Goal: Task Accomplishment & Management: Complete application form

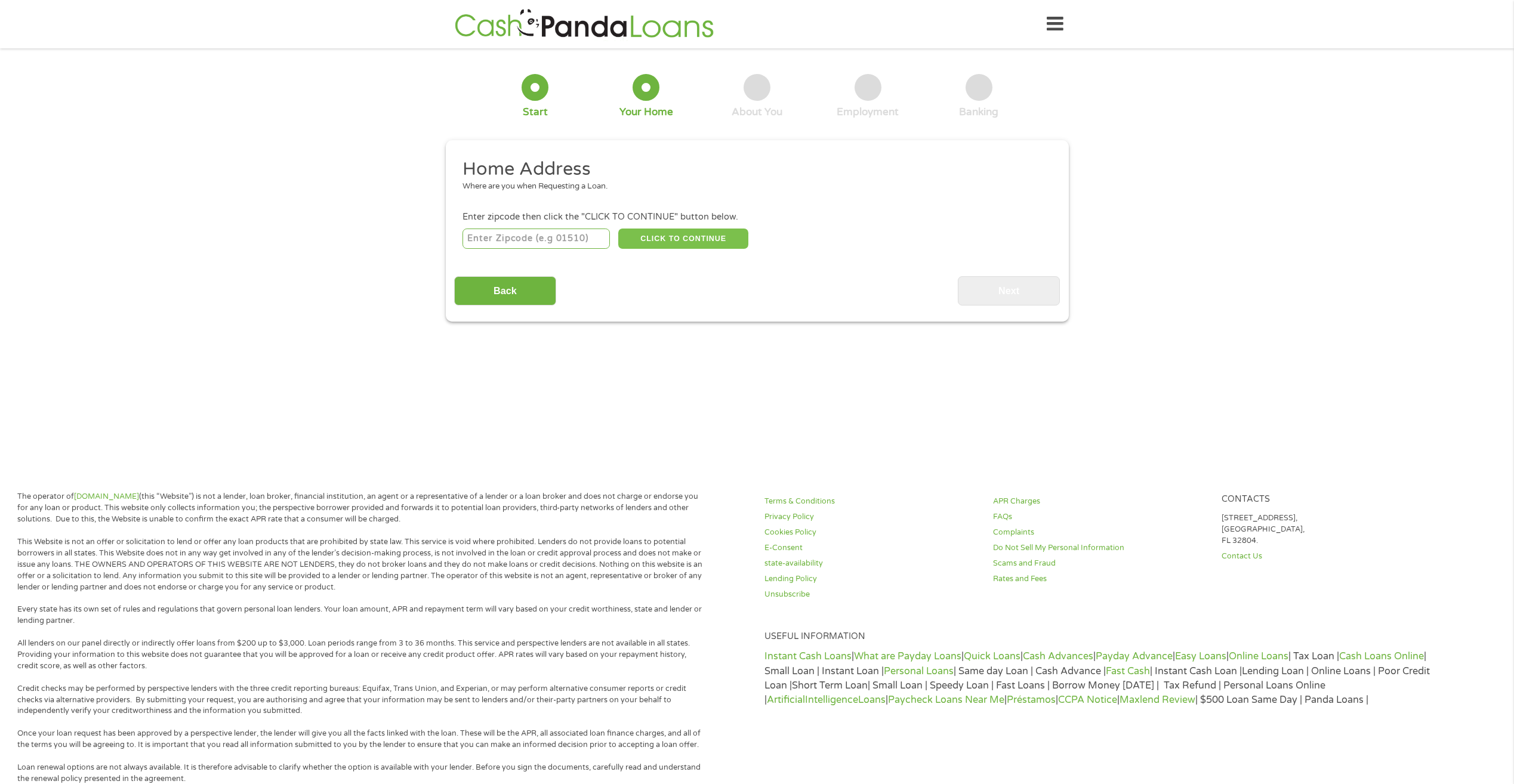
click at [722, 241] on button "CLICK TO CONTINUE" at bounding box center [683, 239] width 130 height 20
click at [559, 234] on input "number" at bounding box center [537, 239] width 147 height 20
type input "97080"
select select "[US_STATE]"
click at [671, 237] on button "CLICK TO CONTINUE" at bounding box center [683, 239] width 130 height 20
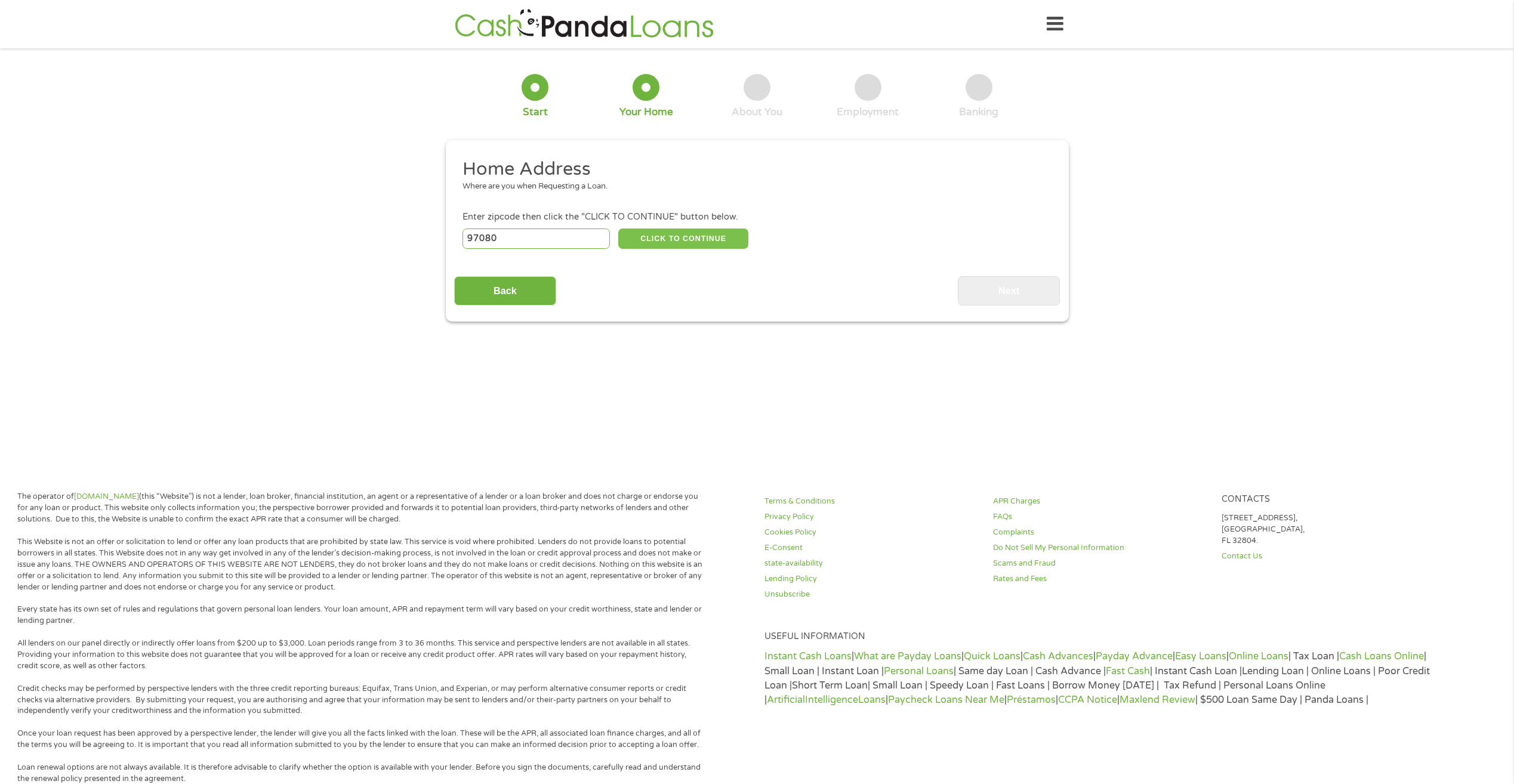
type input "97080"
type input "[PERSON_NAME]"
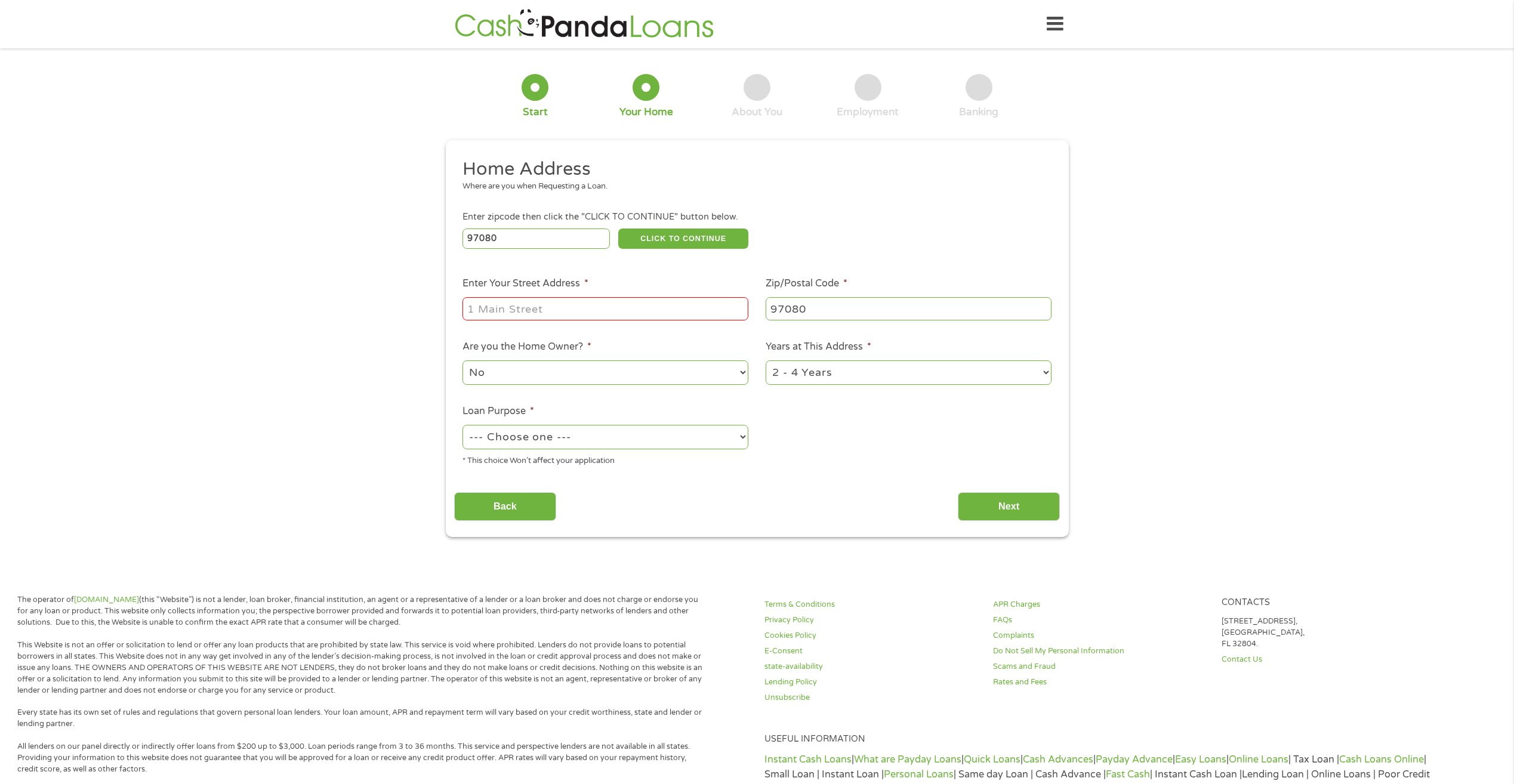
click at [594, 306] on input "Enter Your Street Address *" at bounding box center [606, 309] width 286 height 23
type input "[STREET_ADDRESS][US_STATE]"
click at [577, 305] on input "[STREET_ADDRESS][US_STATE]" at bounding box center [606, 309] width 286 height 23
drag, startPoint x: 732, startPoint y: 303, endPoint x: 71, endPoint y: 236, distance: 664.4
click at [71, 236] on div "1 Start 2 Your Home 3 About You 4 Employment 5 Banking 6 This field is hidden w…" at bounding box center [757, 297] width 1514 height 480
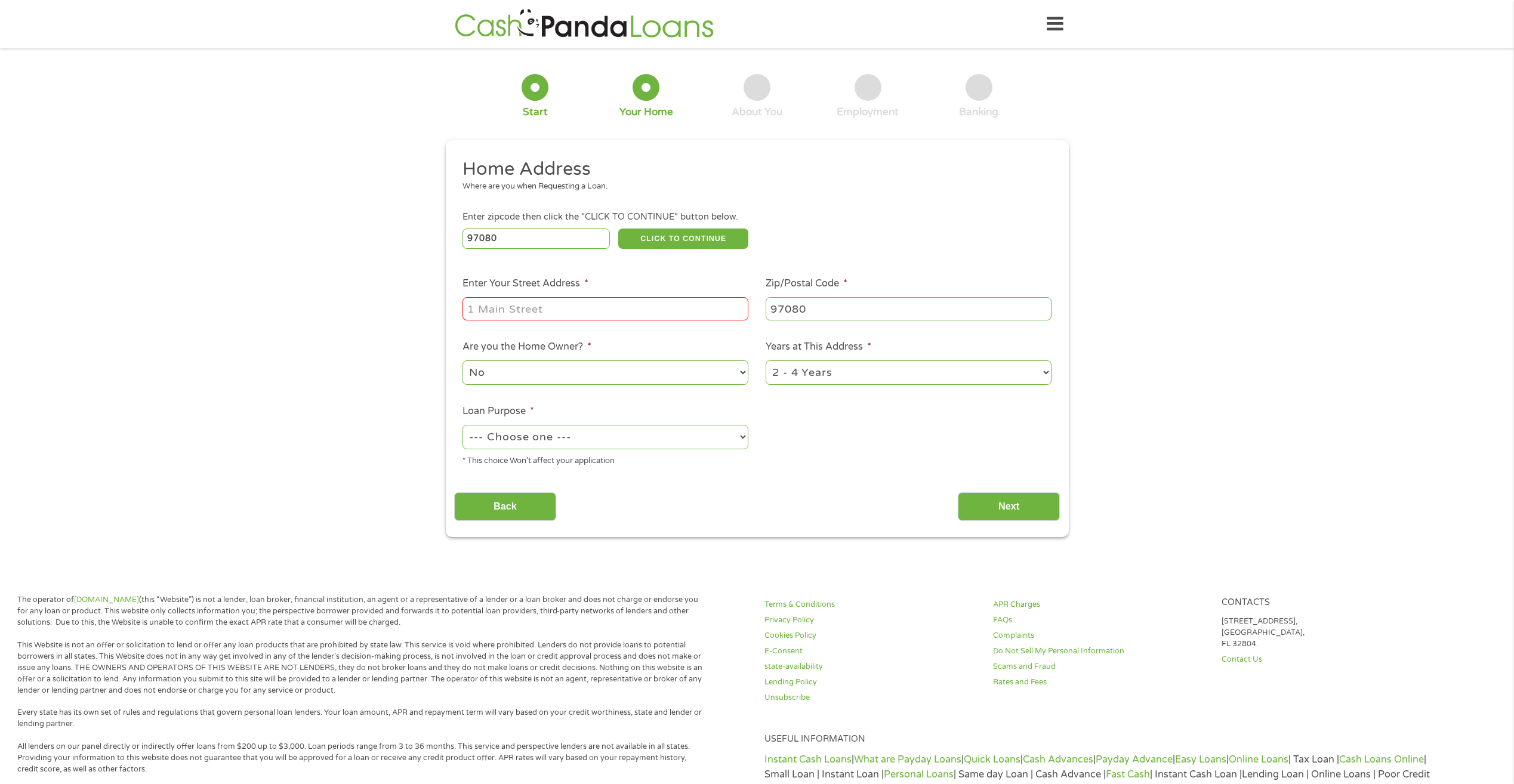
click at [500, 309] on input "Enter Your Street Address *" at bounding box center [606, 309] width 286 height 23
type input "[STREET_ADDRESS]"
click at [554, 307] on input "[STREET_ADDRESS]" at bounding box center [606, 309] width 286 height 23
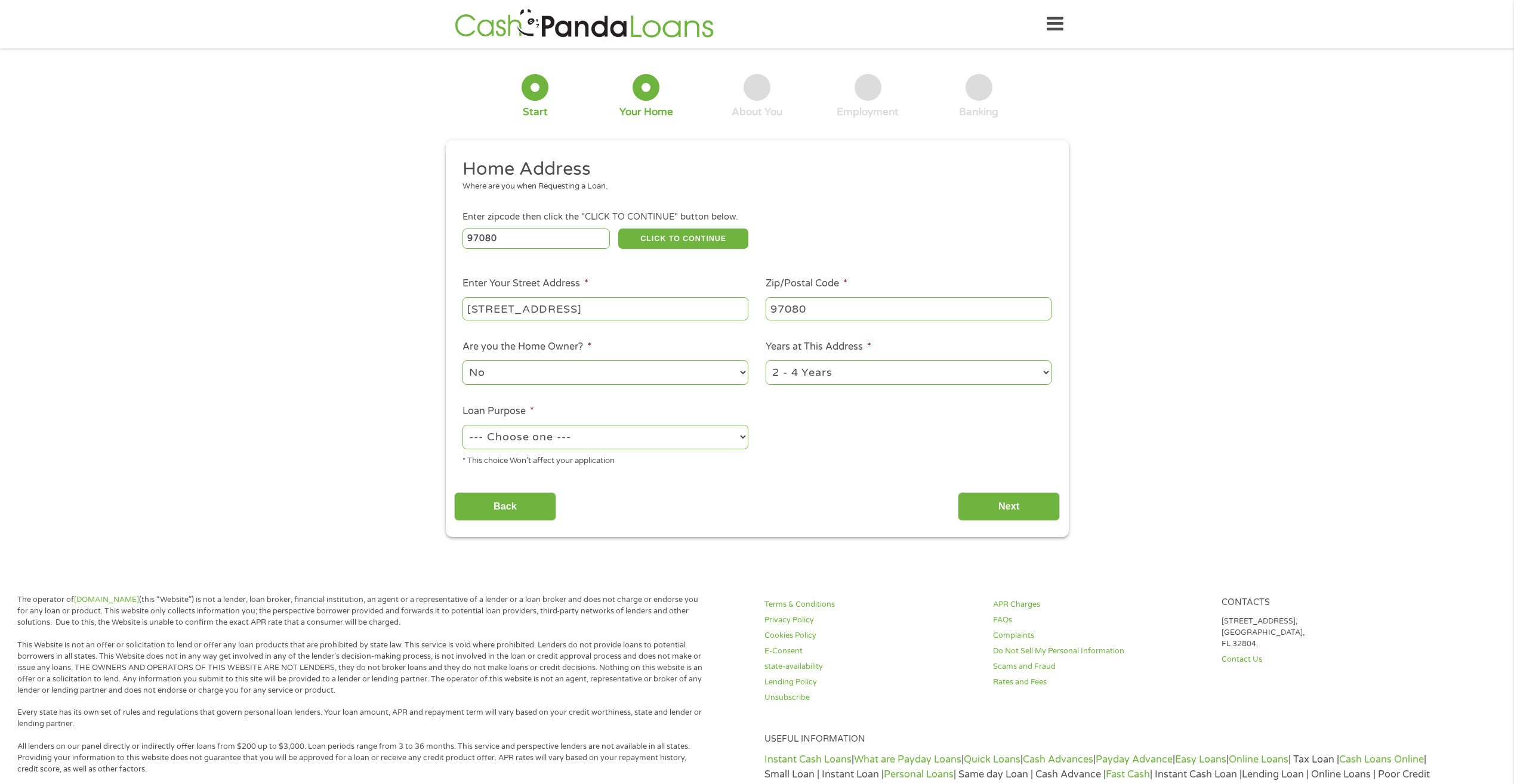
click at [554, 307] on input "[STREET_ADDRESS]" at bounding box center [606, 309] width 286 height 23
click at [554, 307] on input "Enter Your Street Address *" at bounding box center [606, 309] width 286 height 23
type input "[STREET_ADDRESS]"
click at [661, 377] on select "No Yes" at bounding box center [606, 372] width 286 height 25
select select "yes"
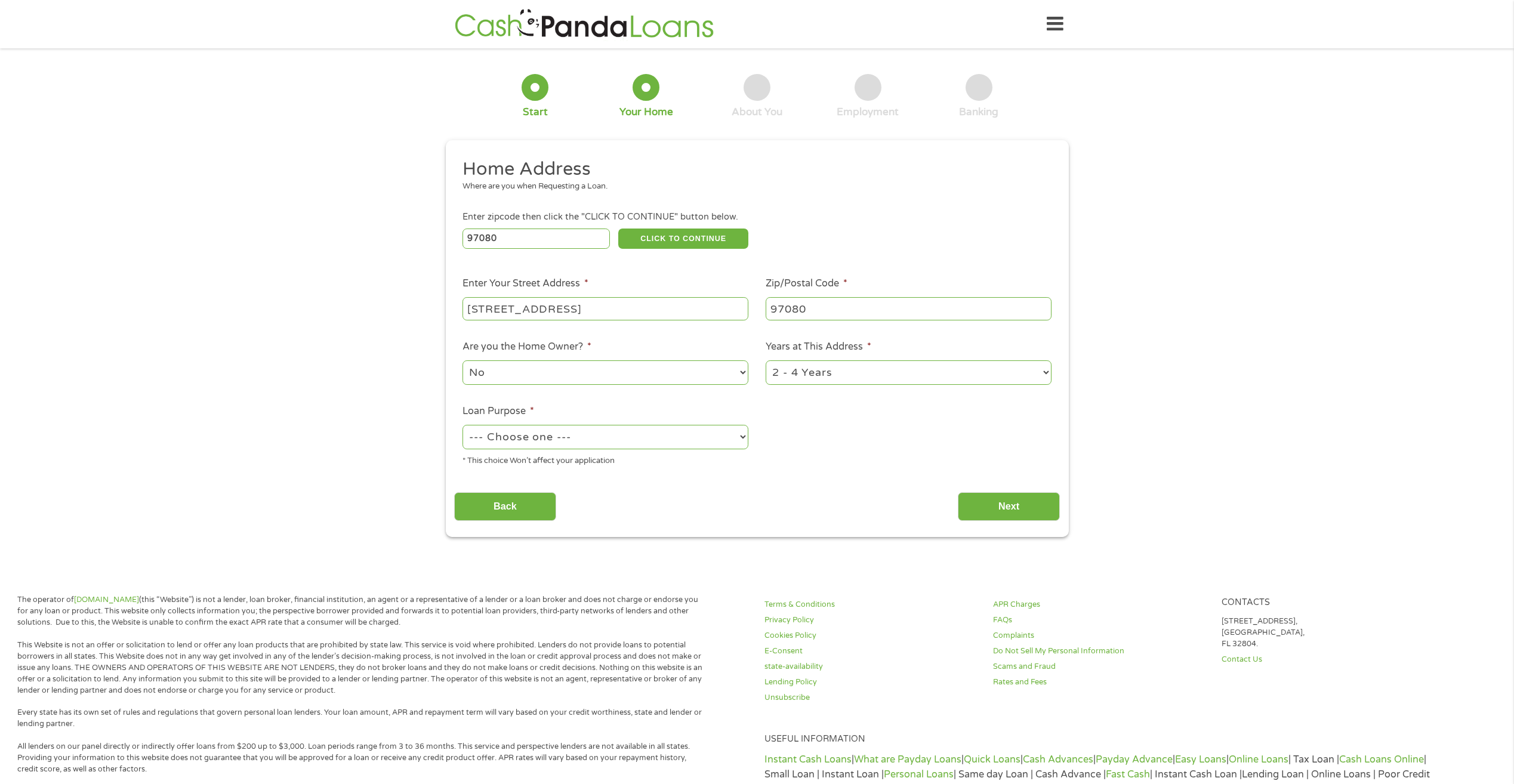
click at [463, 360] on select "No Yes" at bounding box center [606, 372] width 286 height 25
click at [817, 370] on select "1 Year or less 1 - 2 Years 2 - 4 Years Over 4 Years" at bounding box center [909, 372] width 286 height 25
select select "60months"
click at [766, 360] on select "1 Year or less 1 - 2 Years 2 - 4 Years Over 4 Years" at bounding box center [909, 372] width 286 height 25
click at [492, 440] on select "--- Choose one --- Pay Bills Debt Consolidation Home Improvement Major Purchase…" at bounding box center [606, 437] width 286 height 25
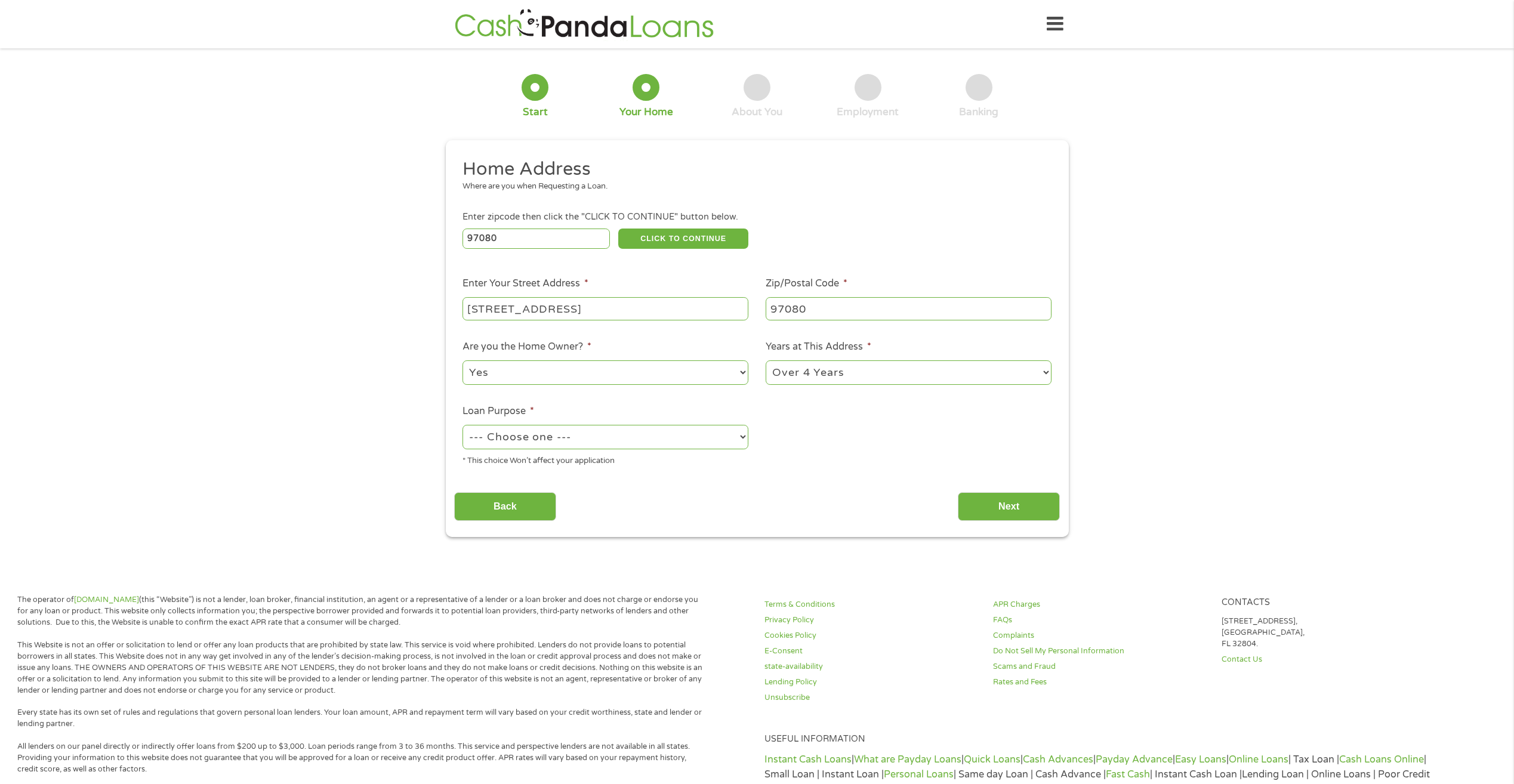
select select "debtconsolidation"
click at [463, 425] on select "--- Choose one --- Pay Bills Debt Consolidation Home Improvement Major Purchase…" at bounding box center [606, 437] width 286 height 25
click at [998, 511] on input "Next" at bounding box center [1009, 507] width 102 height 29
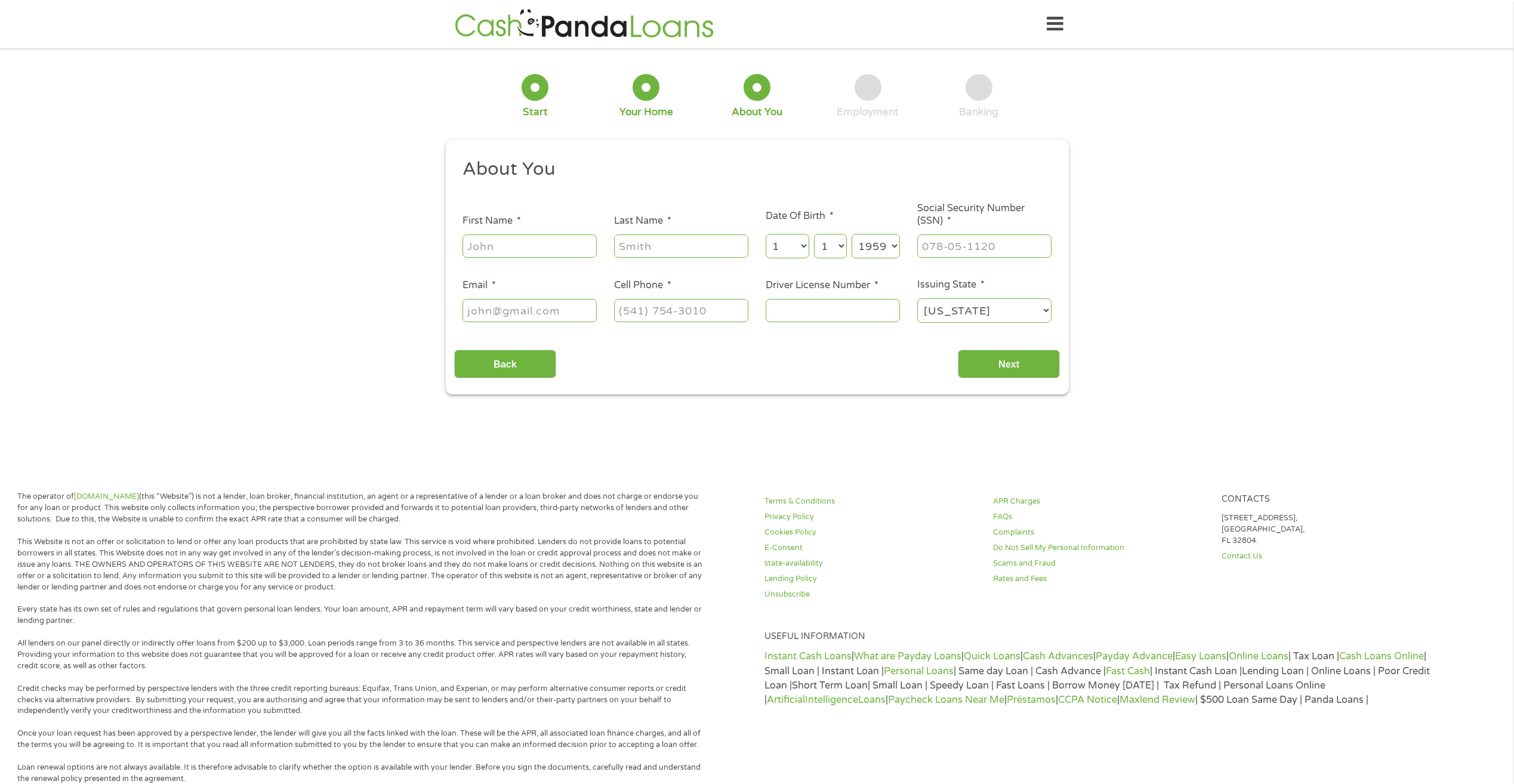
click at [523, 235] on input "First Name *" at bounding box center [530, 246] width 134 height 23
type input "Keri"
type input "[PERSON_NAME]"
select select "10"
select select "30"
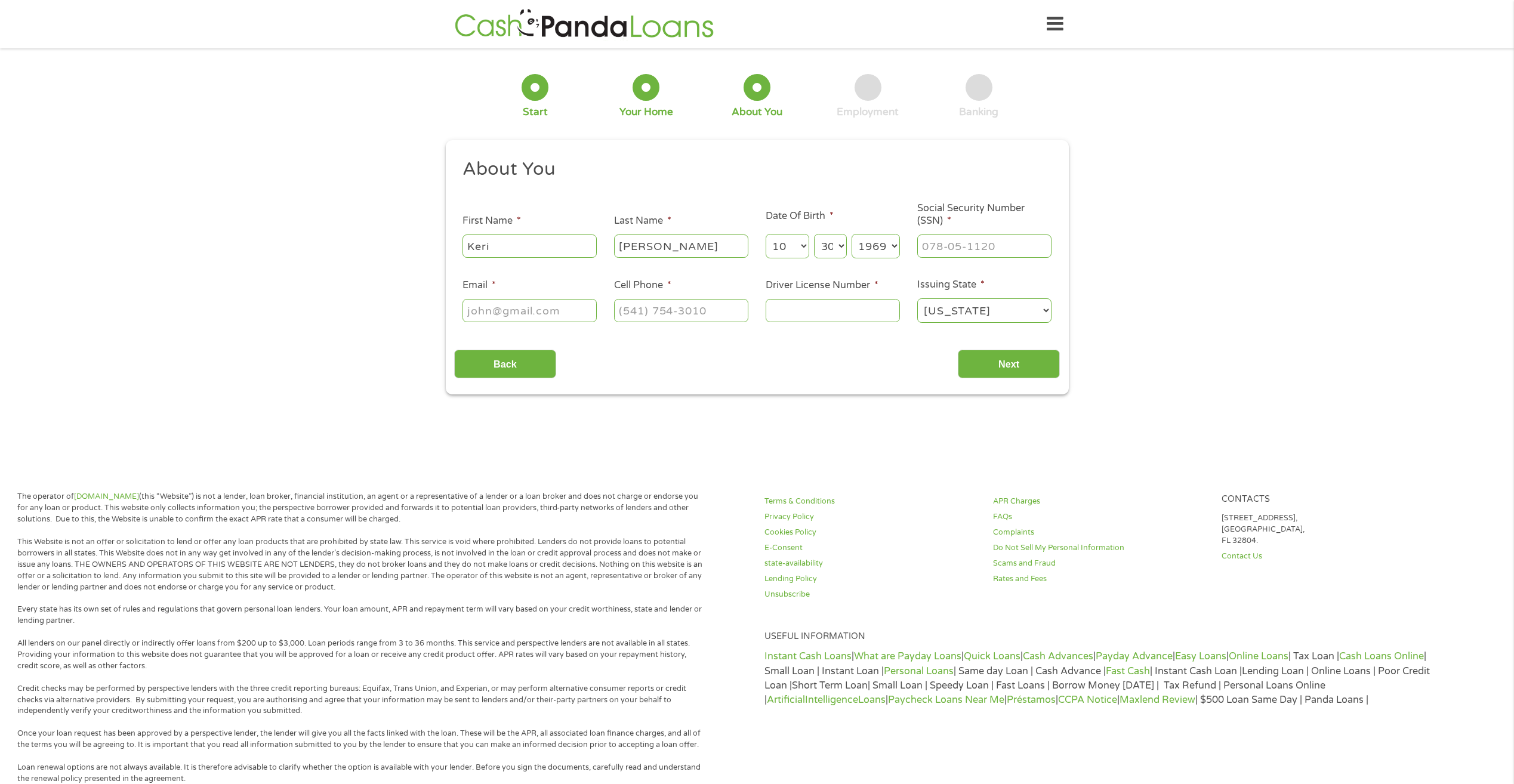
select select "1967"
click at [940, 239] on input "___-__-____" at bounding box center [984, 246] width 134 height 23
type input "540-11-5212"
click at [548, 302] on input "Email *" at bounding box center [530, 310] width 134 height 23
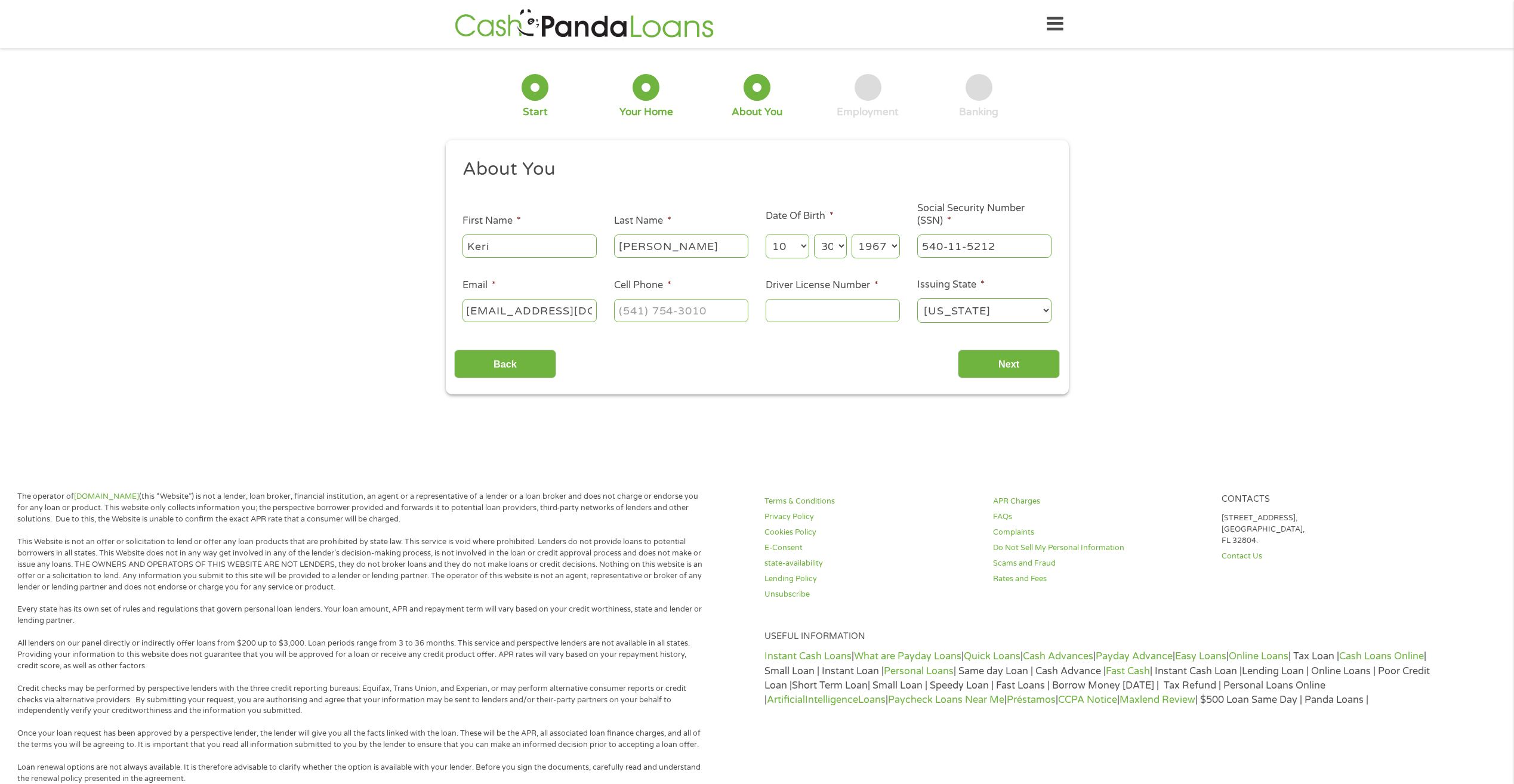
type input "[EMAIL_ADDRESS][DOMAIN_NAME]"
click at [376, 320] on div "1 Start 2 Your Home 3 About You 4 Employment 5 Banking 6 This field is hidden w…" at bounding box center [757, 225] width 1514 height 338
click at [648, 312] on input "(___) ___-____" at bounding box center [681, 310] width 134 height 23
type input "[PHONE_NUMBER]"
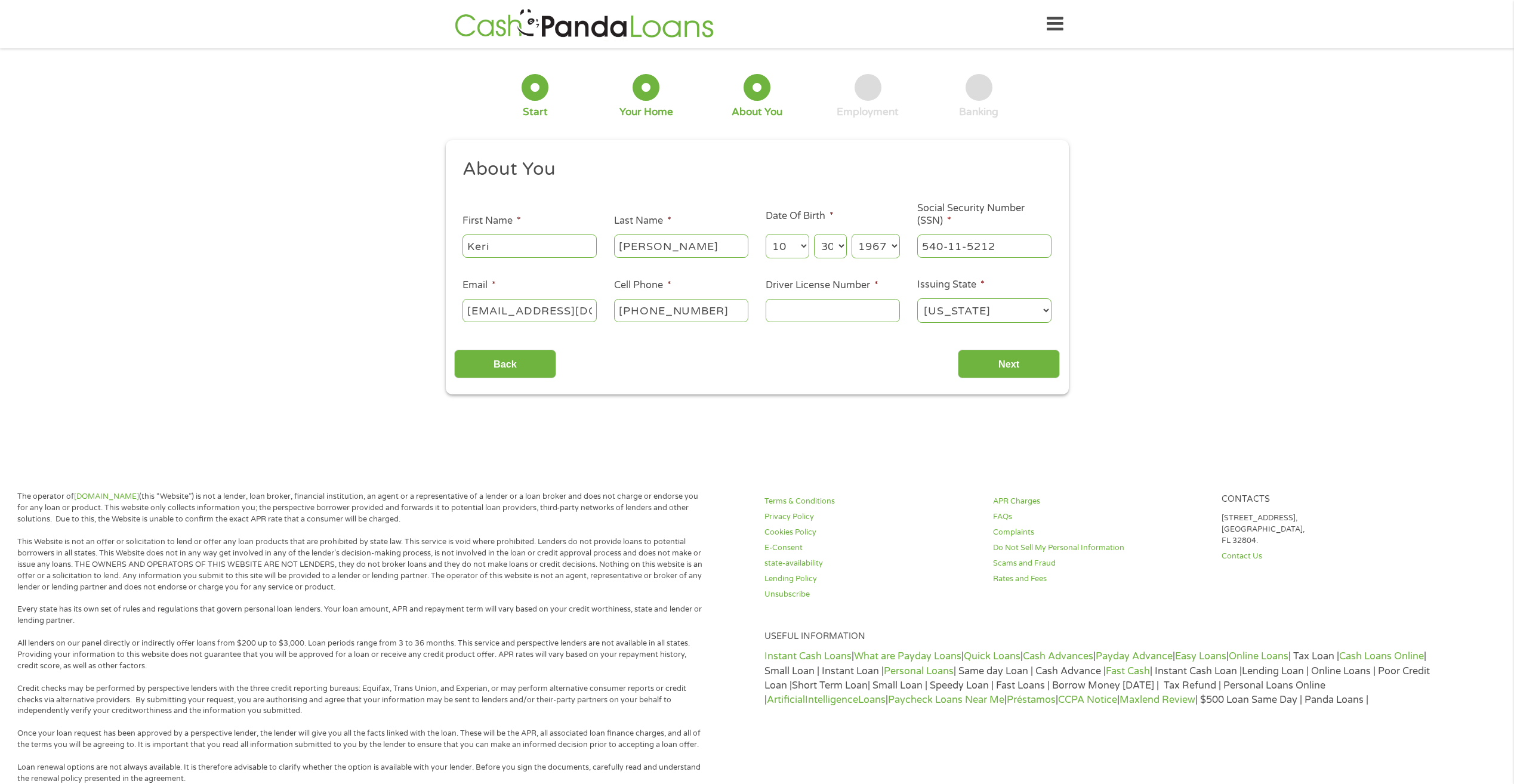
click at [814, 314] on input "Driver License Number *" at bounding box center [833, 310] width 134 height 23
type input "3896856"
click at [1016, 364] on input "Next" at bounding box center [1009, 364] width 102 height 29
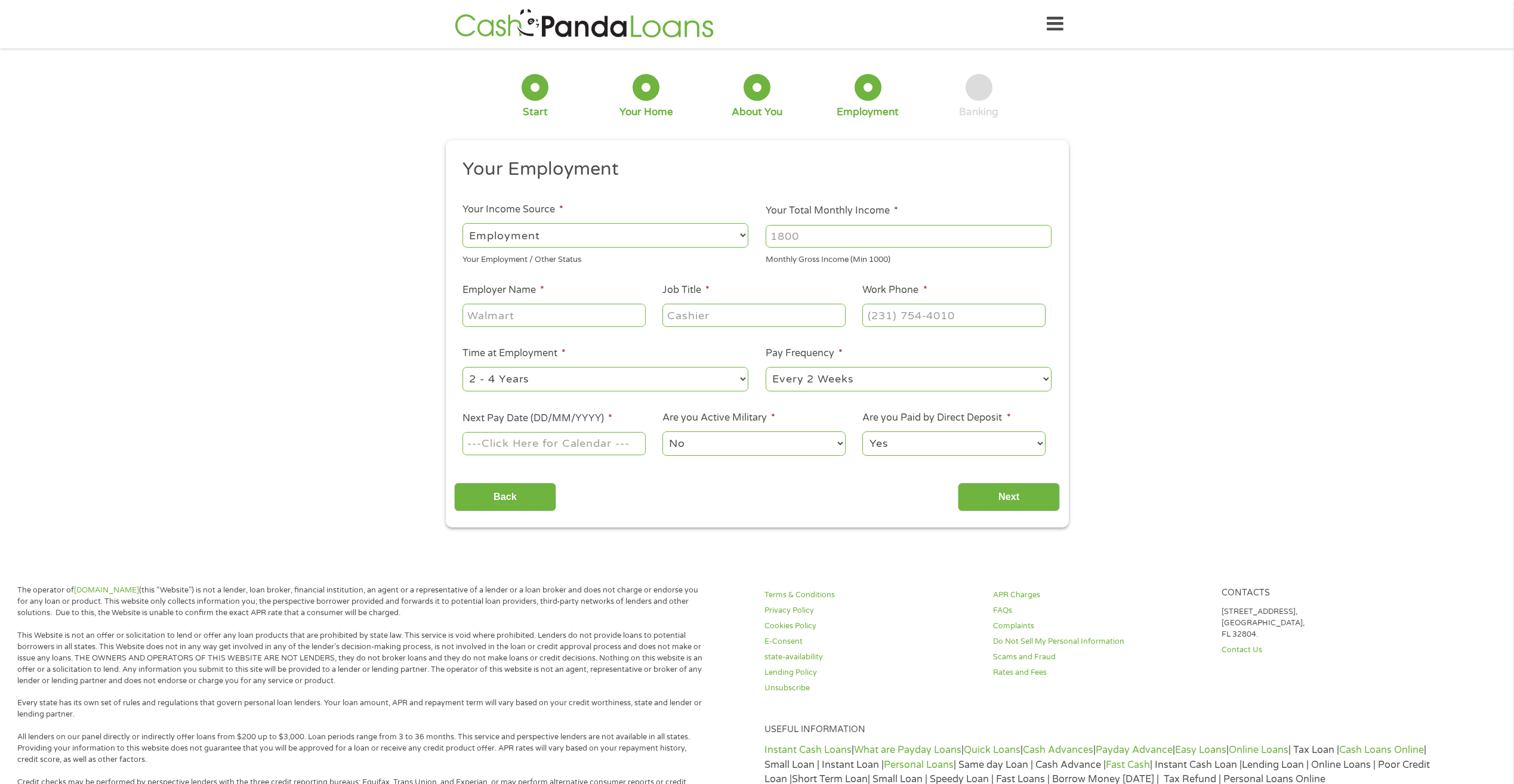
scroll to position [5, 5]
click at [634, 229] on select "--- Choose one --- Employment [DEMOGRAPHIC_DATA] Benefits" at bounding box center [606, 235] width 286 height 25
click at [463, 223] on select "--- Choose one --- Employment [DEMOGRAPHIC_DATA] Benefits" at bounding box center [606, 235] width 286 height 25
drag, startPoint x: 828, startPoint y: 231, endPoint x: 663, endPoint y: 234, distance: 165.0
click at [663, 234] on ul "Your Employment Your Income Source * --- Choose one --- Employment [DEMOGRAPHIC…" at bounding box center [757, 312] width 606 height 309
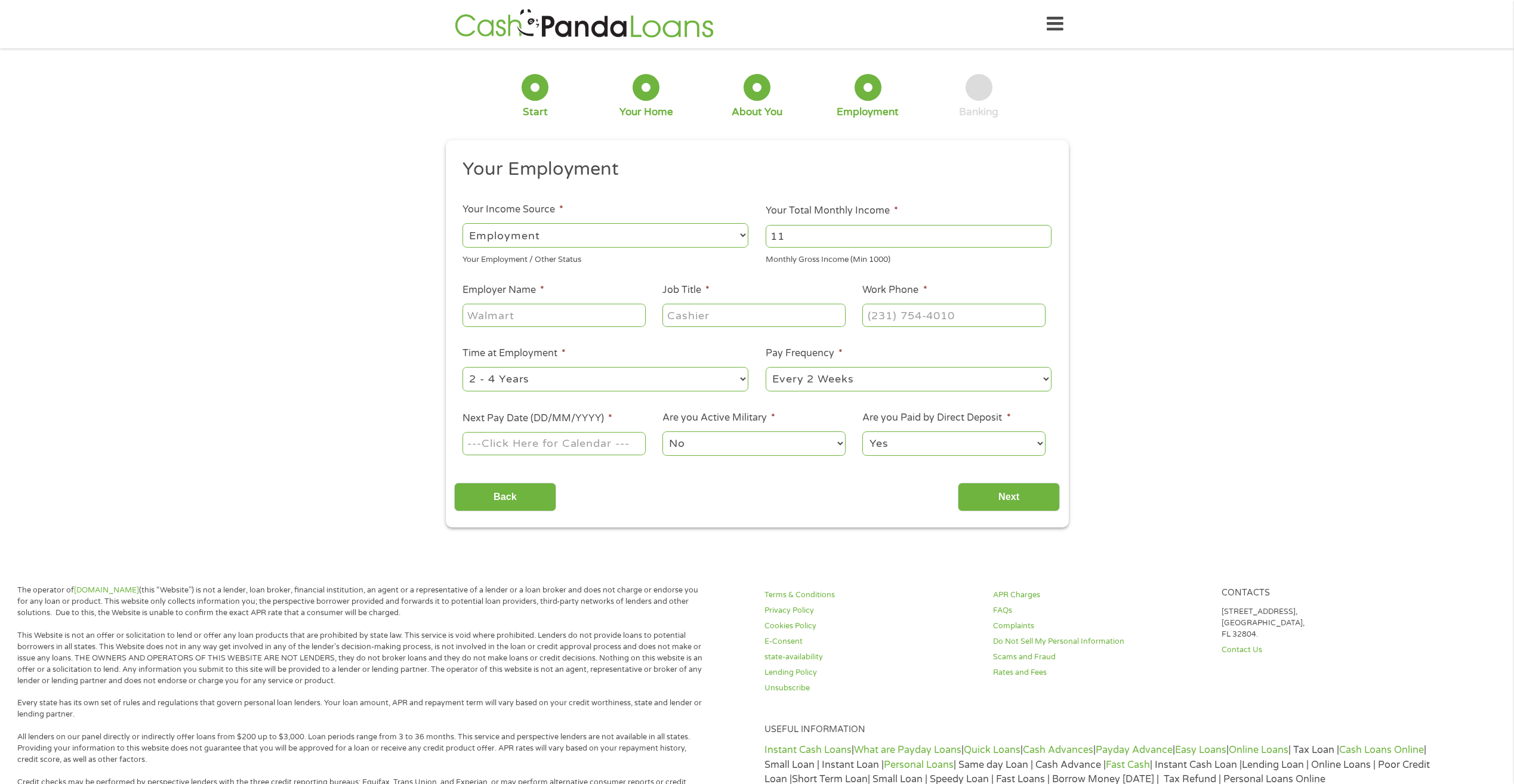
type input "1"
type input "10690"
click at [538, 321] on input "Employer Name *" at bounding box center [554, 315] width 183 height 23
type input "Portland Manufacturing"
click at [699, 312] on input "Job Title *" at bounding box center [754, 315] width 183 height 23
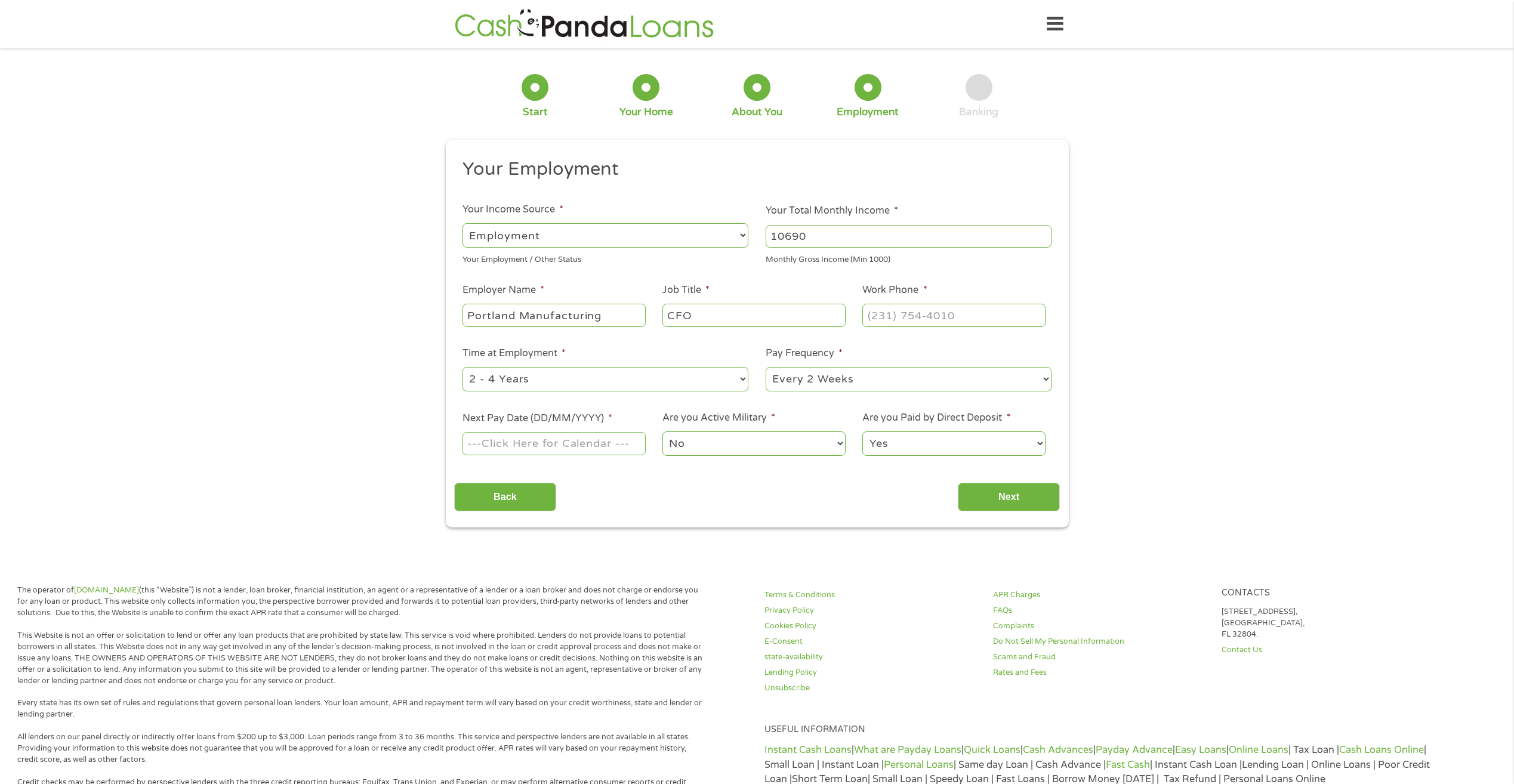
type input "CFO"
click at [934, 309] on input "(___) ___-____" at bounding box center [954, 315] width 183 height 23
type input "[PHONE_NUMBER]"
click at [692, 377] on select "--- Choose one --- 1 Year or less 1 - 2 Years 2 - 4 Years Over 4 Years" at bounding box center [606, 379] width 286 height 25
select select "60months"
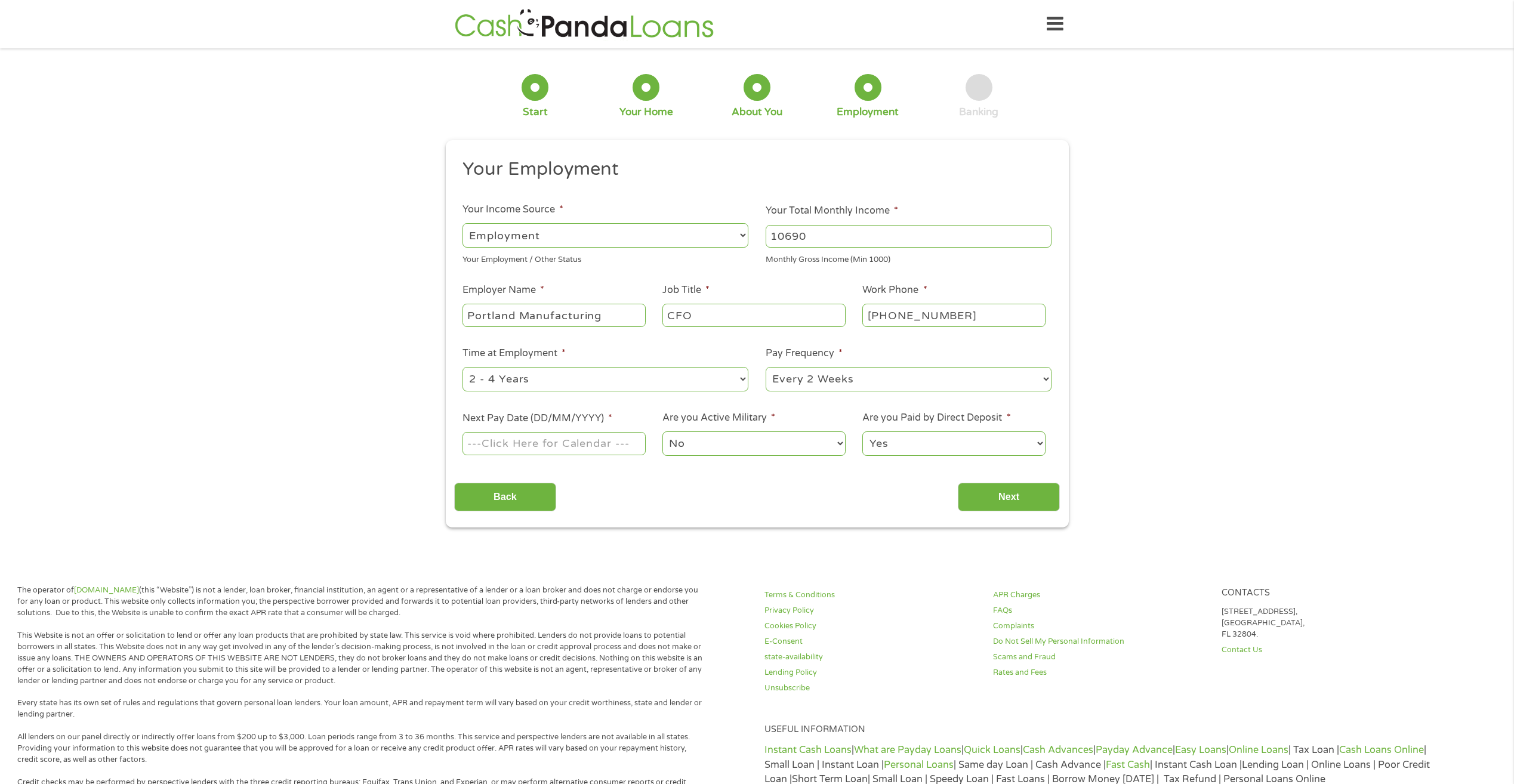
click at [463, 367] on select "--- Choose one --- 1 Year or less 1 - 2 Years 2 - 4 Years Over 4 Years" at bounding box center [606, 379] width 286 height 25
click at [624, 443] on input "Next Pay Date (DD/MM/YYYY) *" at bounding box center [554, 443] width 183 height 23
type input "[DATE]"
click at [1021, 497] on input "Next" at bounding box center [1009, 497] width 102 height 29
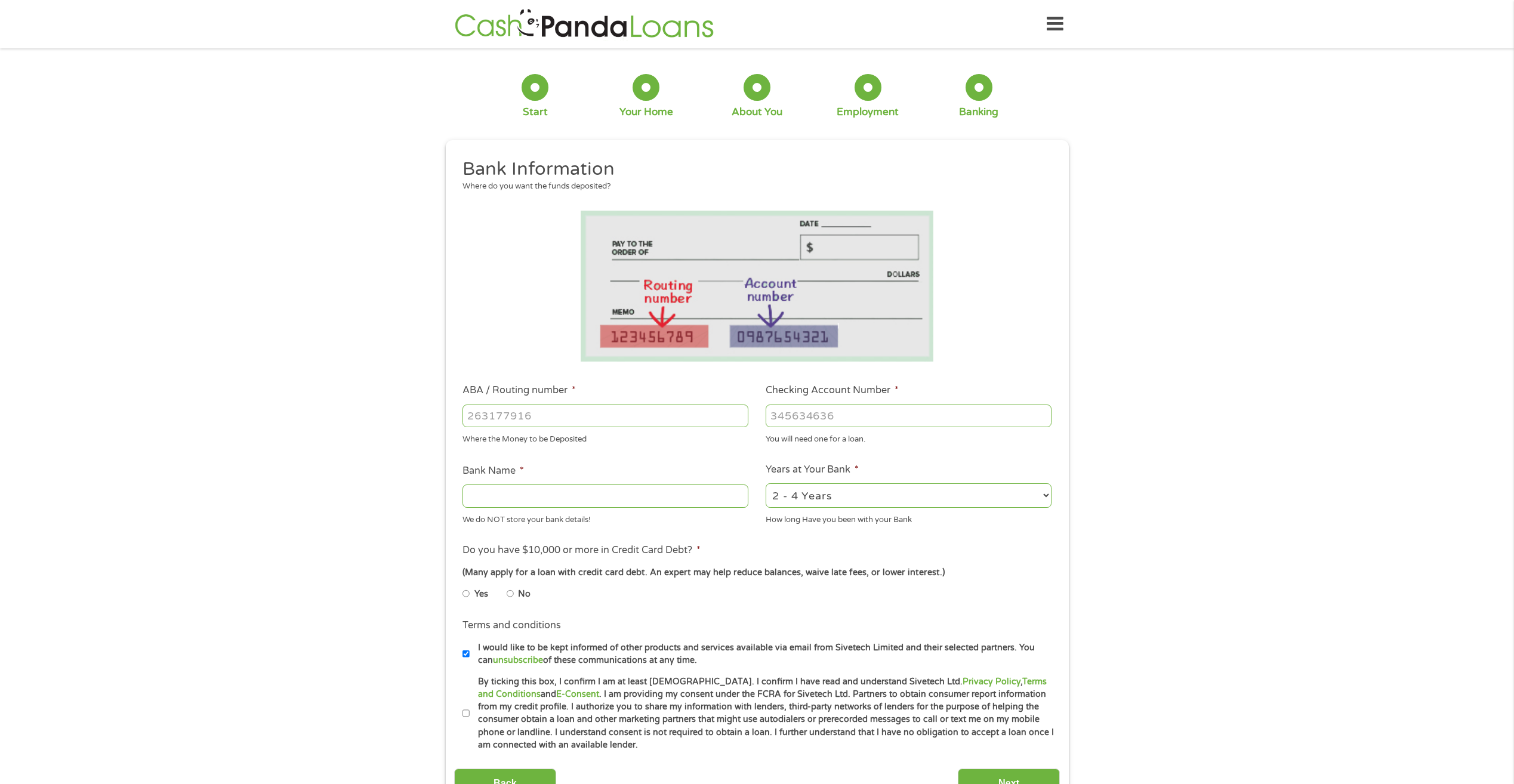
click at [597, 420] on input "ABA / Routing number *" at bounding box center [606, 416] width 286 height 23
type input "123006800"
type input "[PERSON_NAME] FARGO BANK NA"
type input "123006800"
click at [805, 416] on input "Checking Account Number *" at bounding box center [909, 416] width 286 height 23
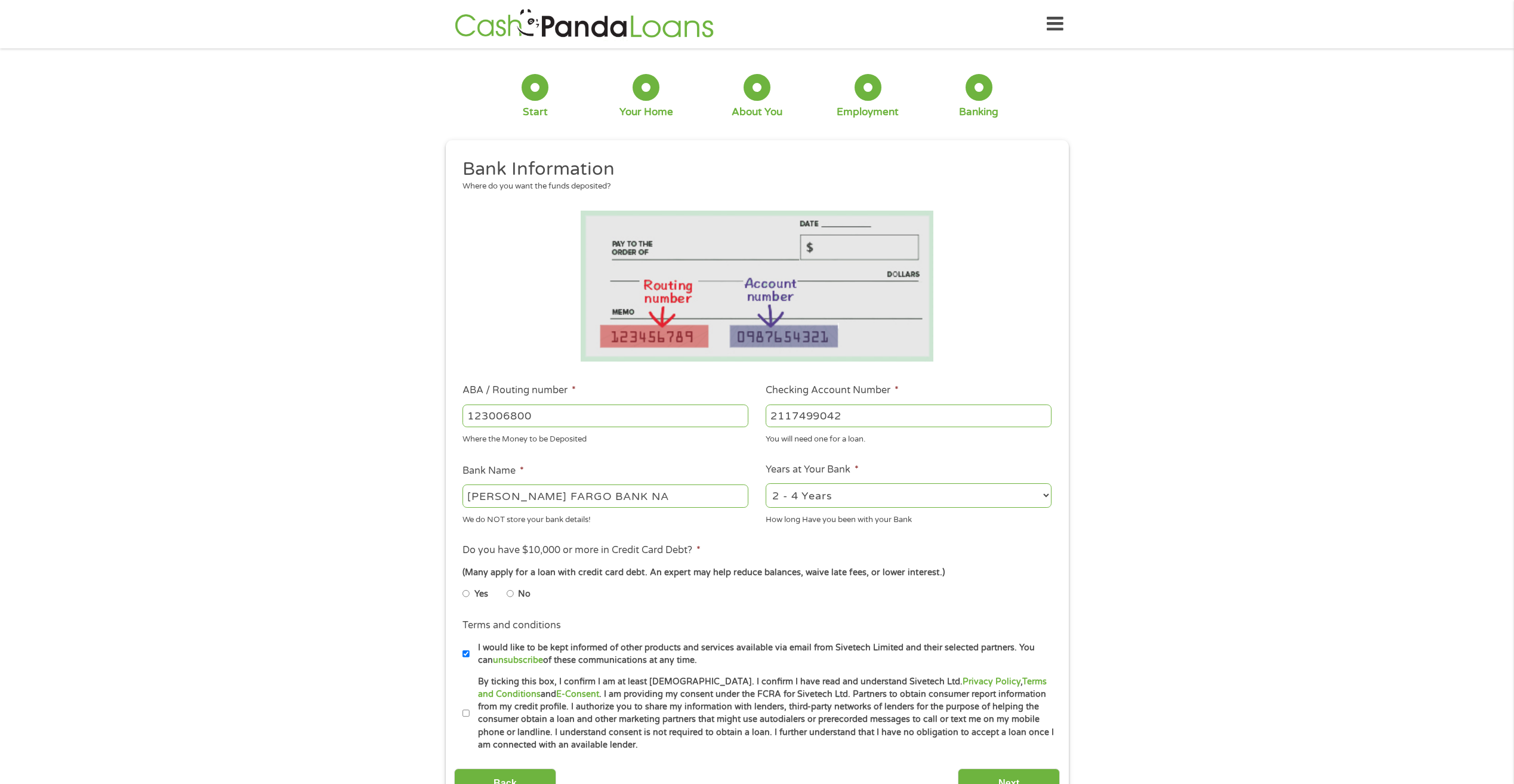
type input "2117499042"
click at [833, 496] on select "2 - 4 Years 6 - 12 Months 1 - 2 Years Over 4 Years" at bounding box center [909, 496] width 286 height 25
select select "60months"
click at [766, 484] on select "2 - 4 Years 6 - 12 Months 1 - 2 Years Over 4 Years" at bounding box center [909, 496] width 286 height 25
click at [464, 595] on input "Yes" at bounding box center [466, 594] width 7 height 19
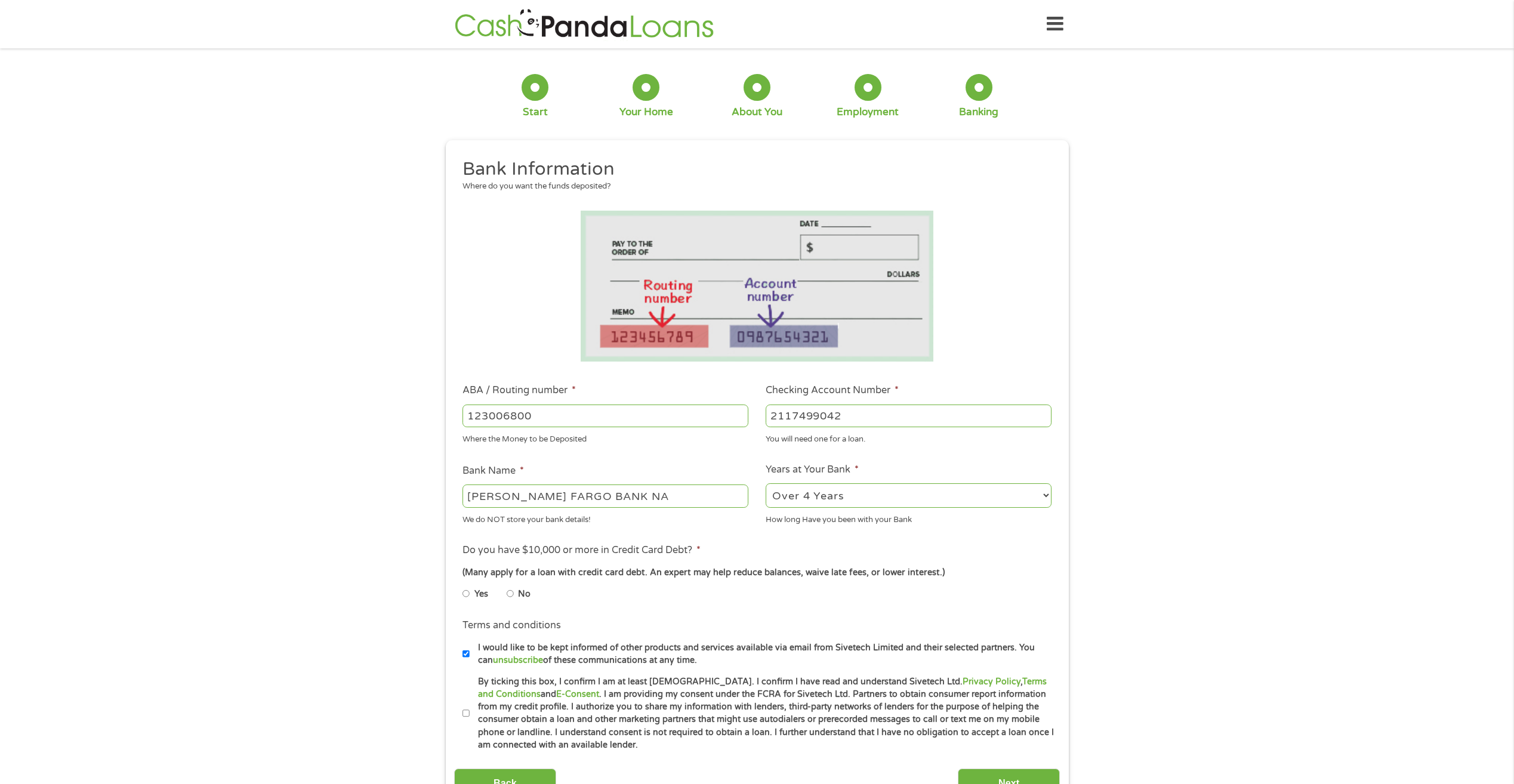
radio input "true"
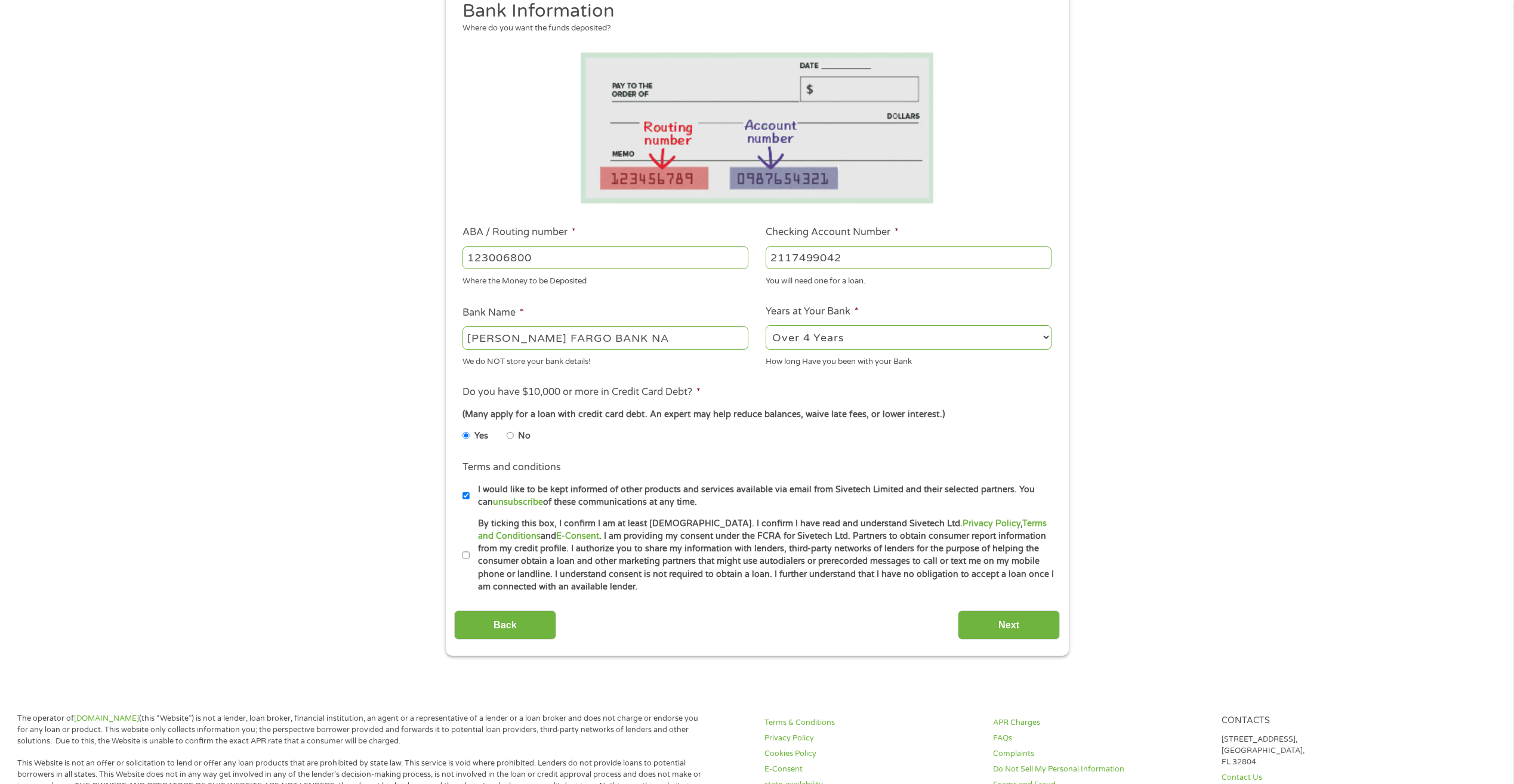
scroll to position [179, 0]
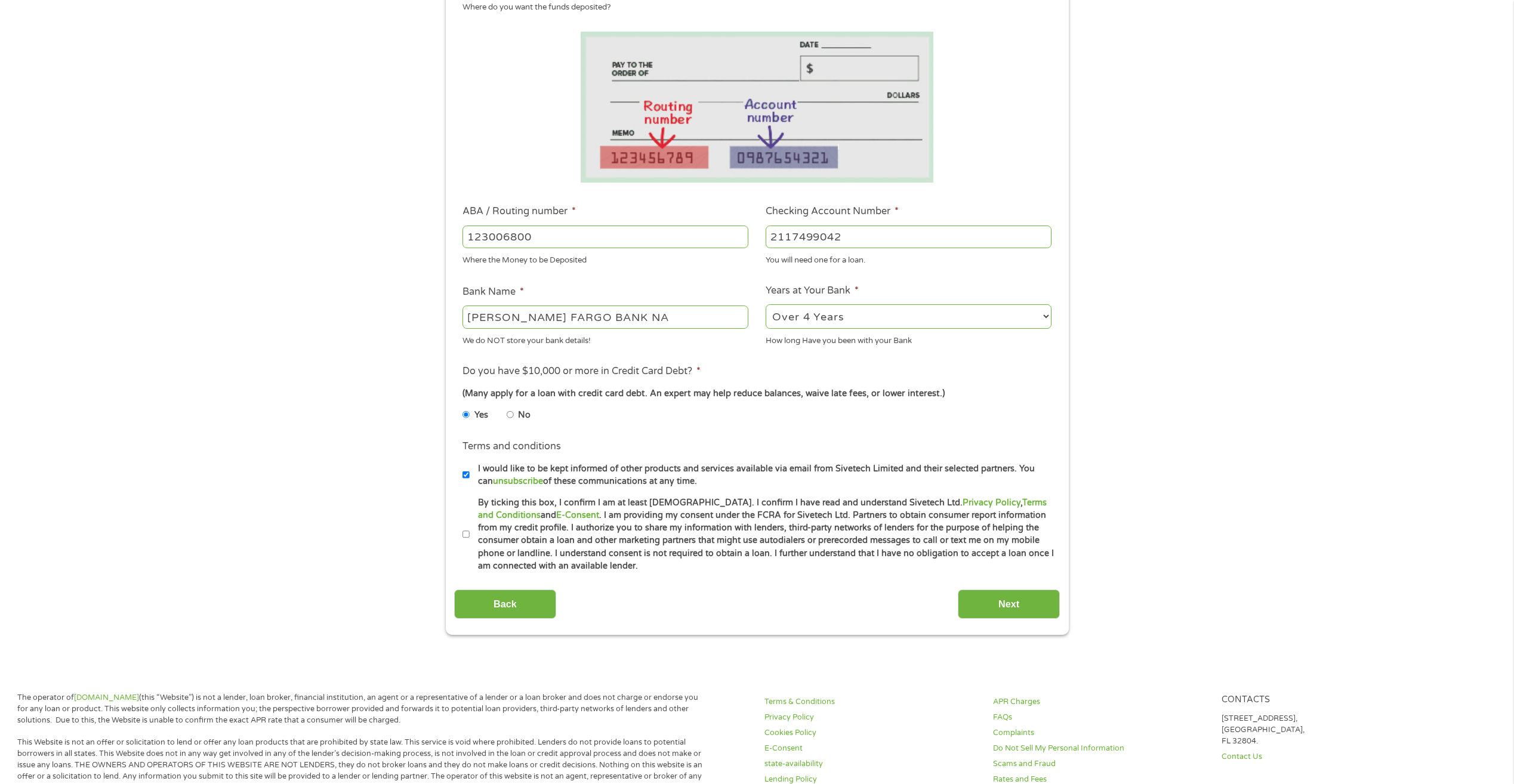
click at [464, 533] on input "By ticking this box, I confirm I am at least [DEMOGRAPHIC_DATA]. I confirm I ha…" at bounding box center [466, 535] width 7 height 19
checkbox input "true"
click at [989, 607] on input "Next" at bounding box center [1009, 604] width 102 height 29
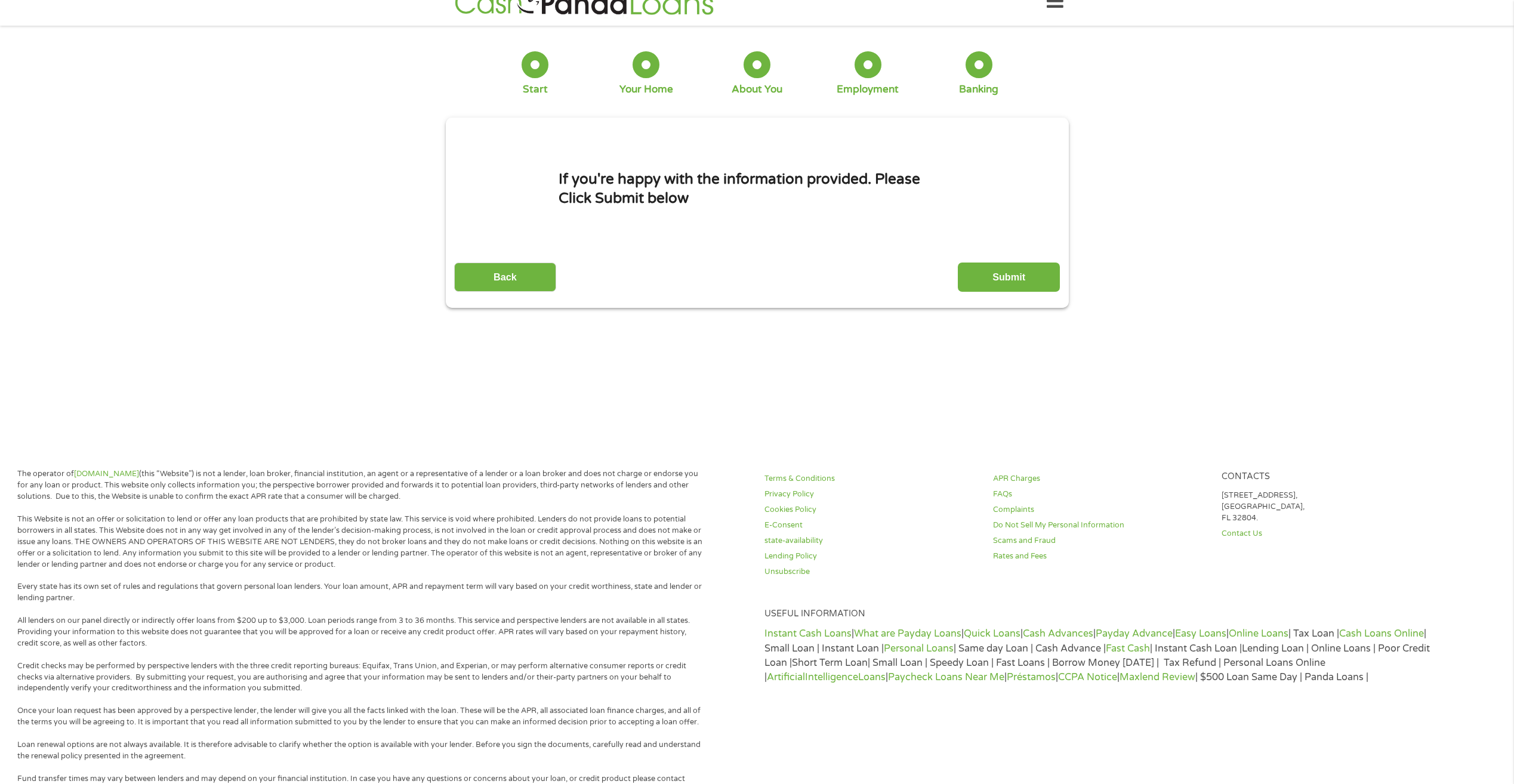
scroll to position [0, 0]
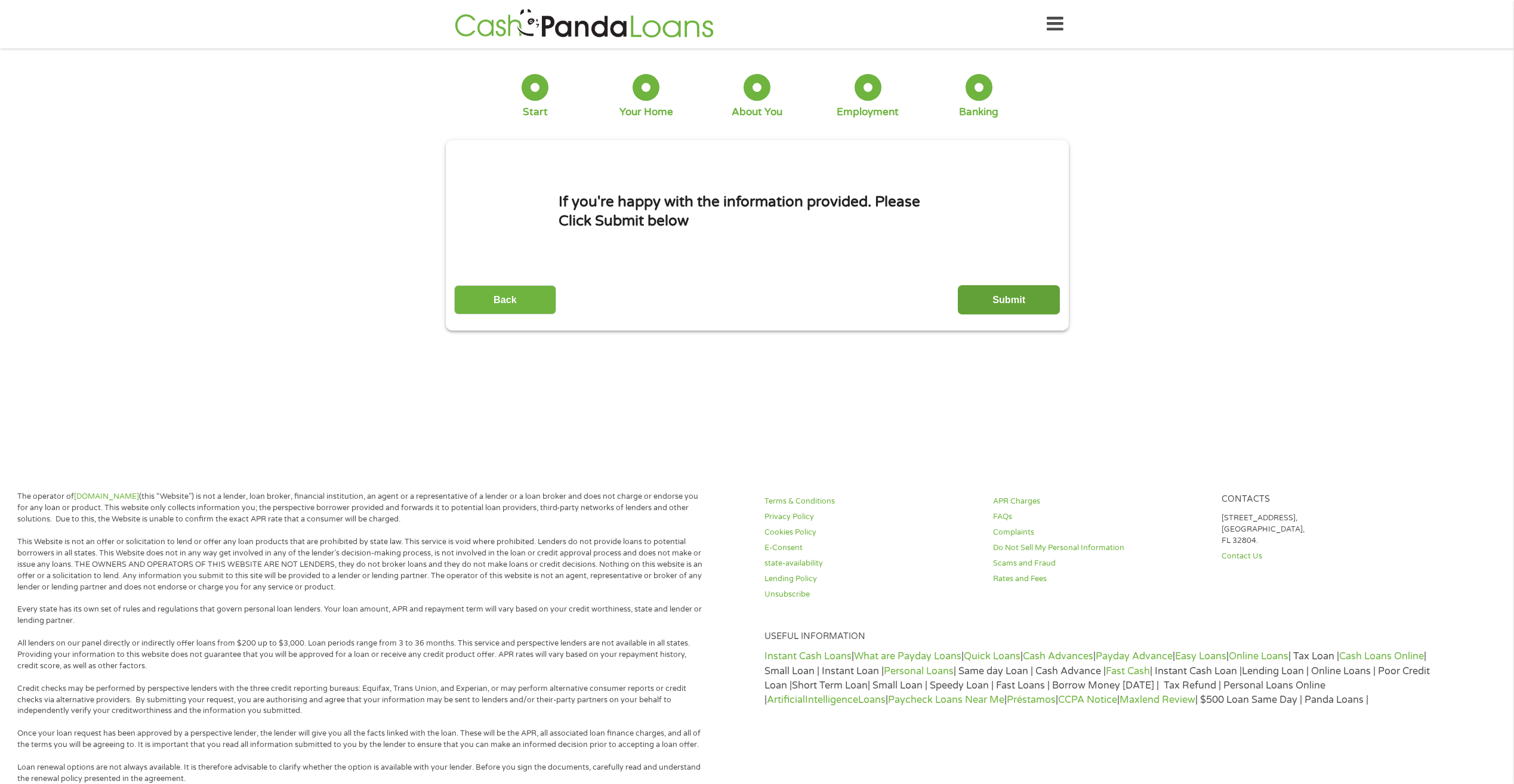
click at [1013, 295] on input "Submit" at bounding box center [1009, 300] width 102 height 29
